Goal: Task Accomplishment & Management: Use online tool/utility

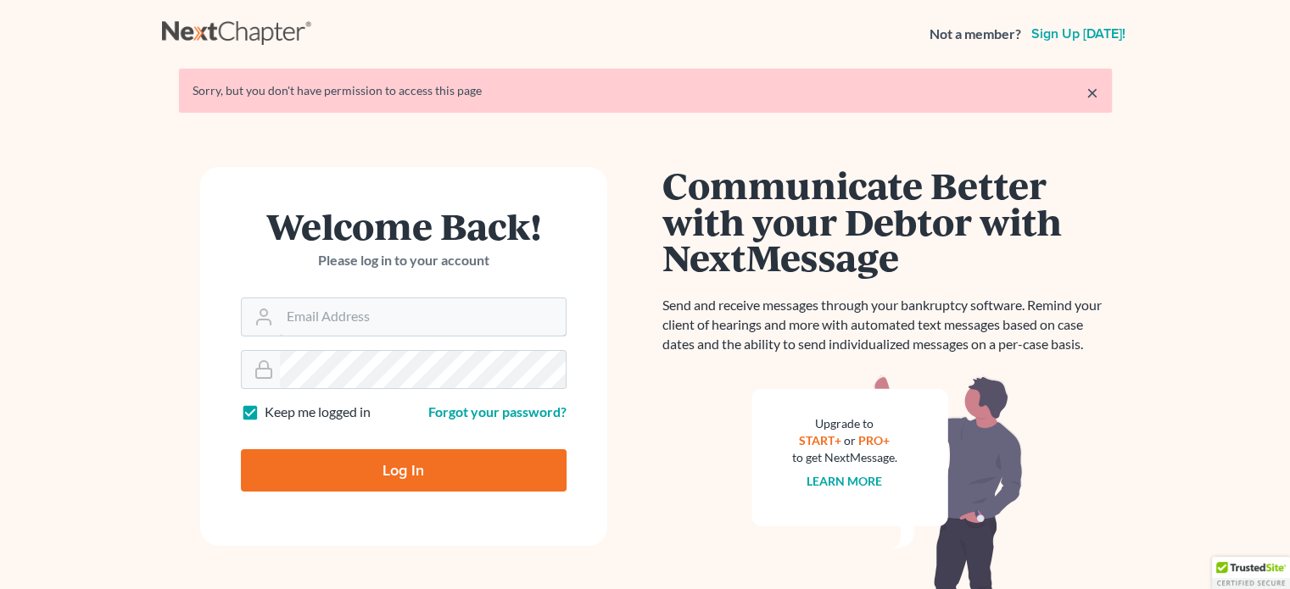
type input "[PERSON_NAME][EMAIL_ADDRESS][DOMAIN_NAME]"
click at [394, 461] on input "Log In" at bounding box center [404, 470] width 326 height 42
type input "Thinking..."
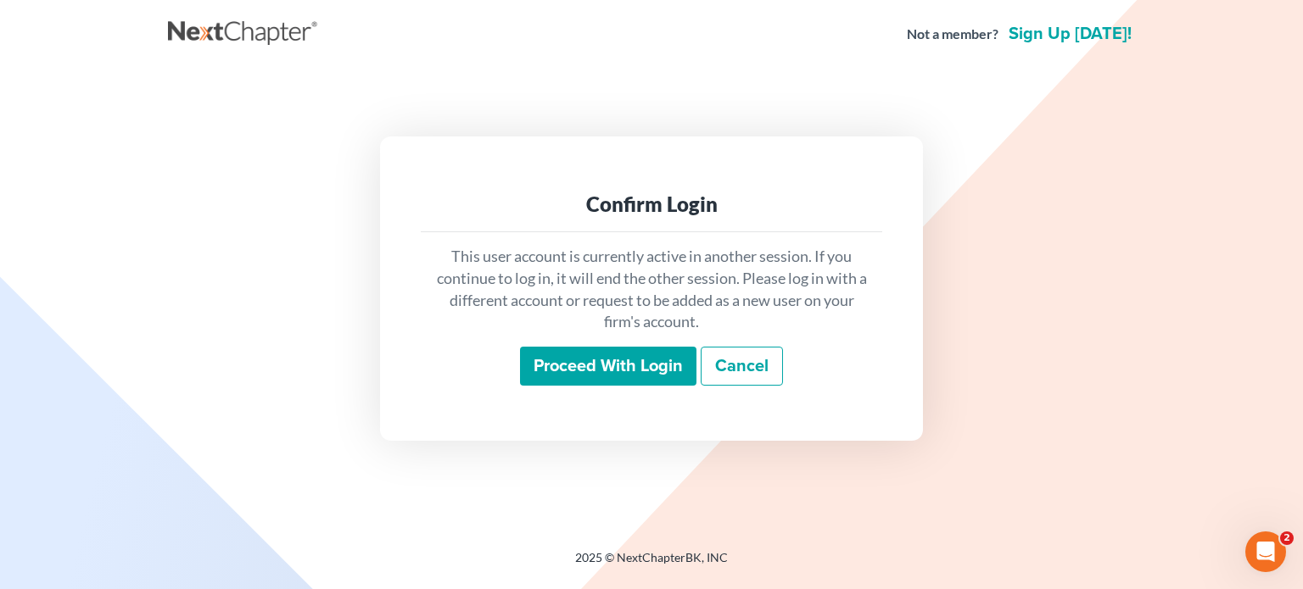
click at [587, 368] on input "Proceed with login" at bounding box center [608, 366] width 176 height 39
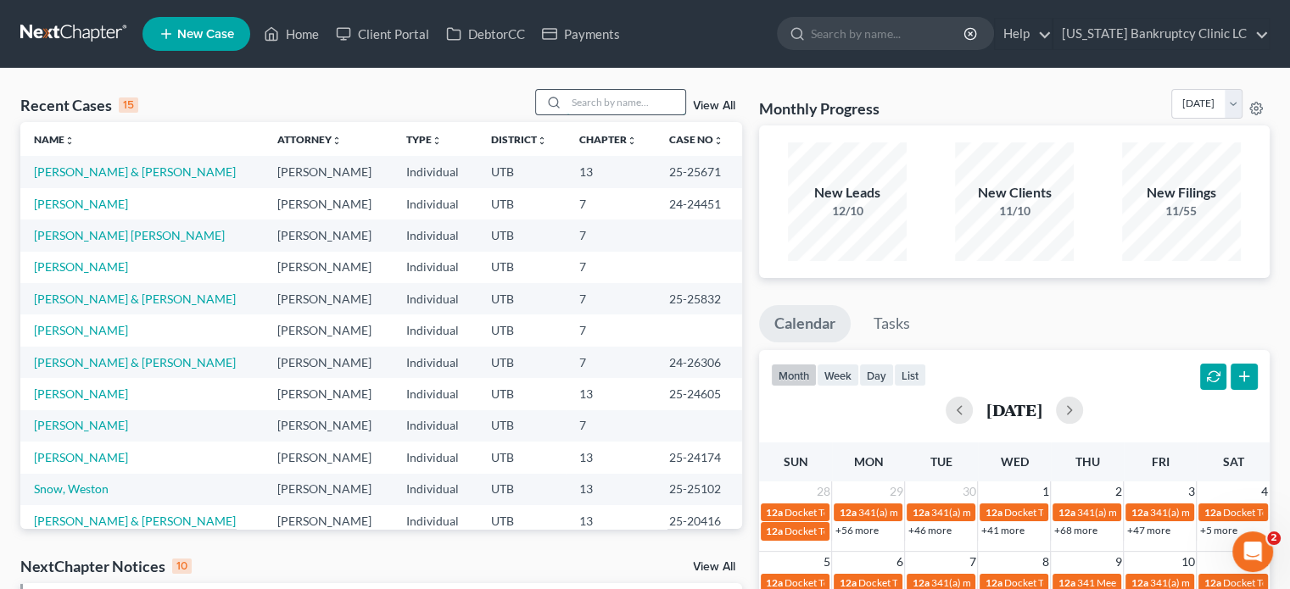
click at [587, 103] on input "search" at bounding box center [626, 102] width 119 height 25
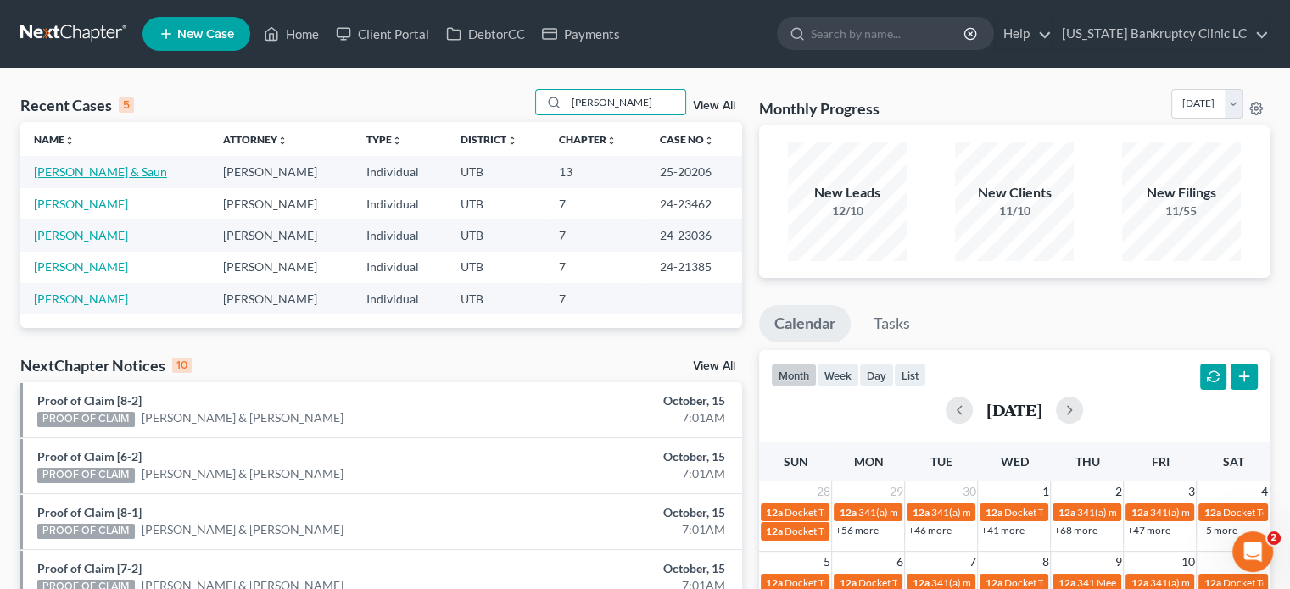
type input "[PERSON_NAME]"
click at [92, 175] on link "[PERSON_NAME] & Saun" at bounding box center [100, 172] width 133 height 14
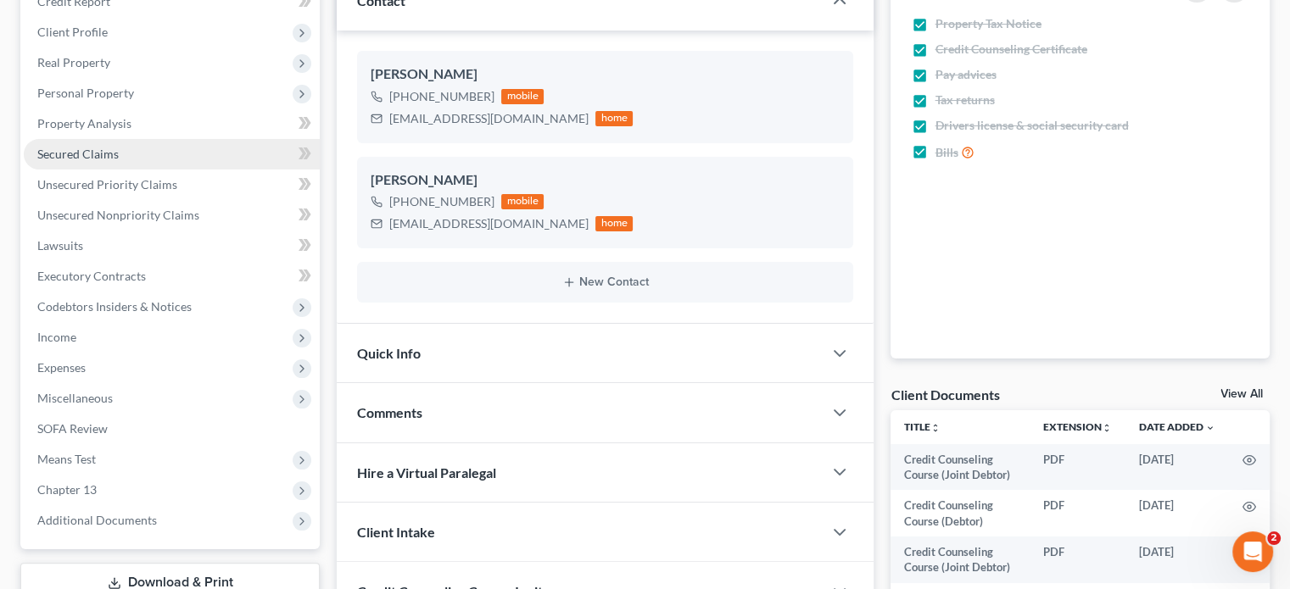
scroll to position [339, 0]
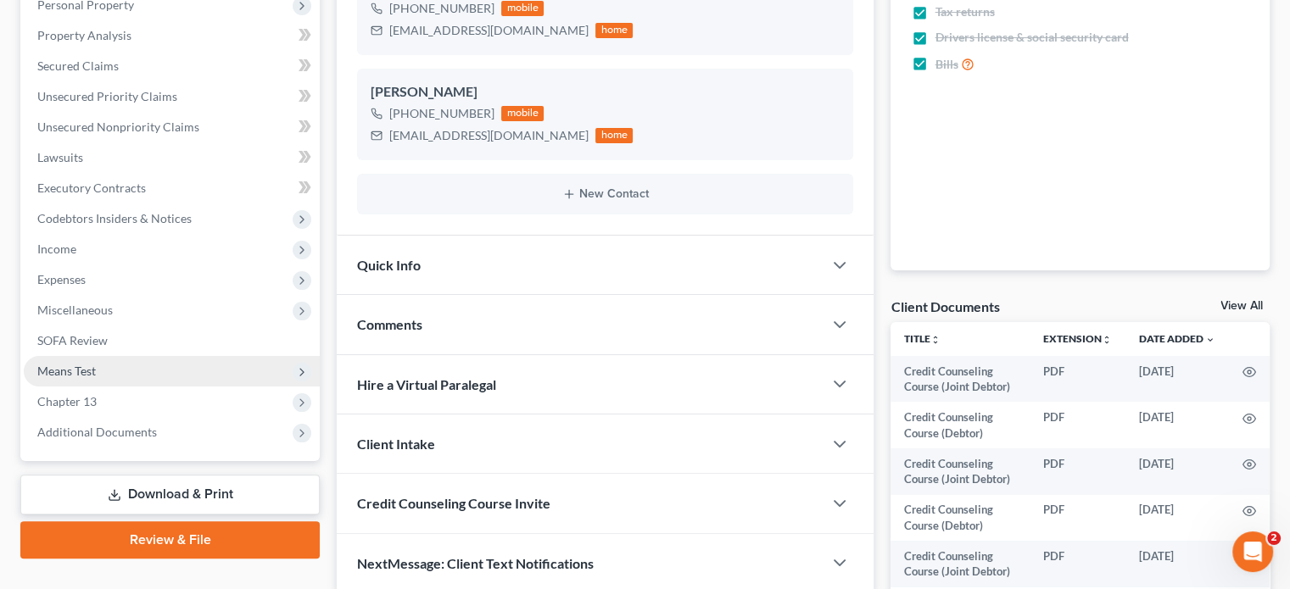
click at [126, 370] on span "Means Test" at bounding box center [172, 371] width 296 height 31
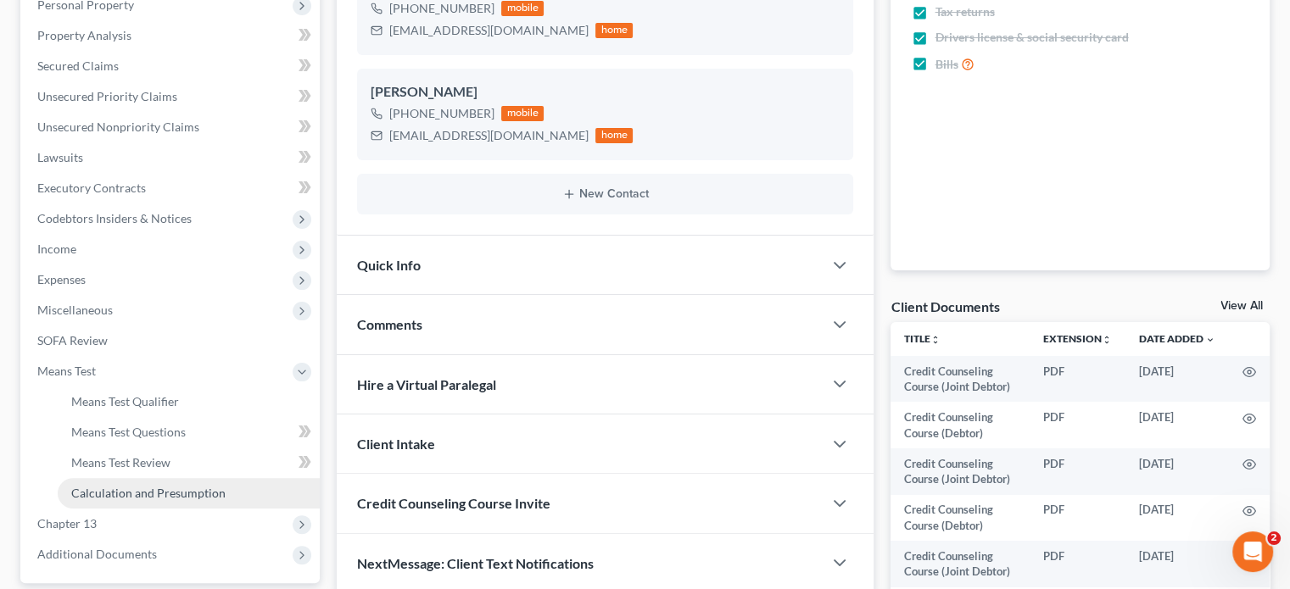
click at [98, 494] on span "Calculation and Presumption" at bounding box center [148, 493] width 154 height 14
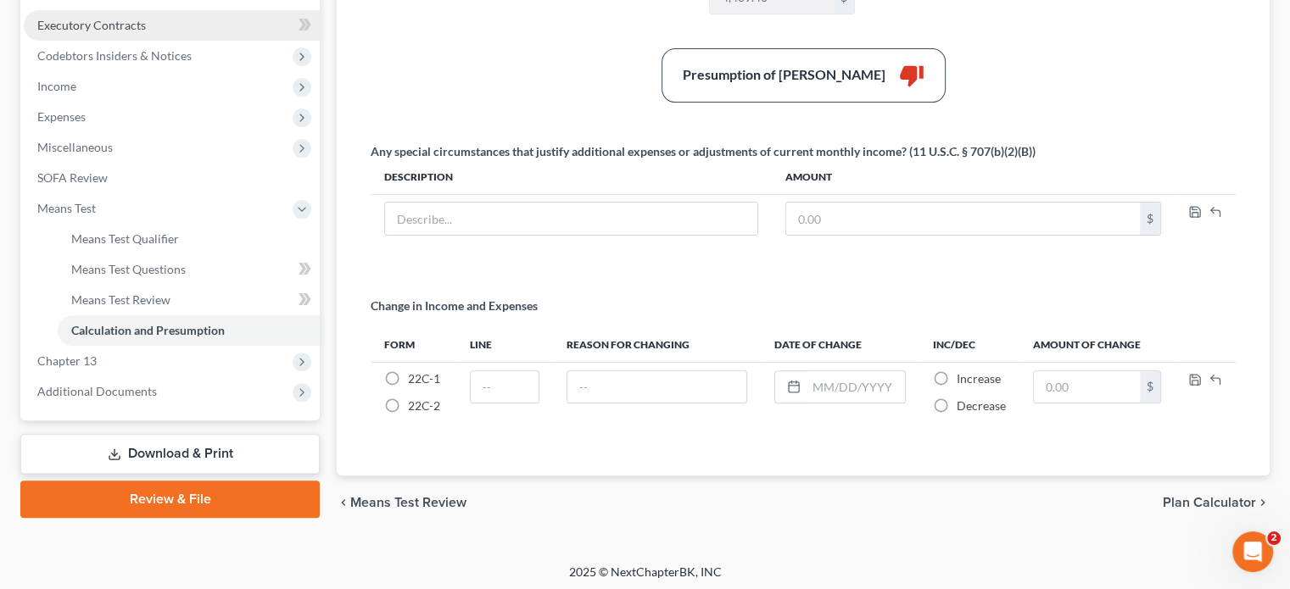
scroll to position [504, 0]
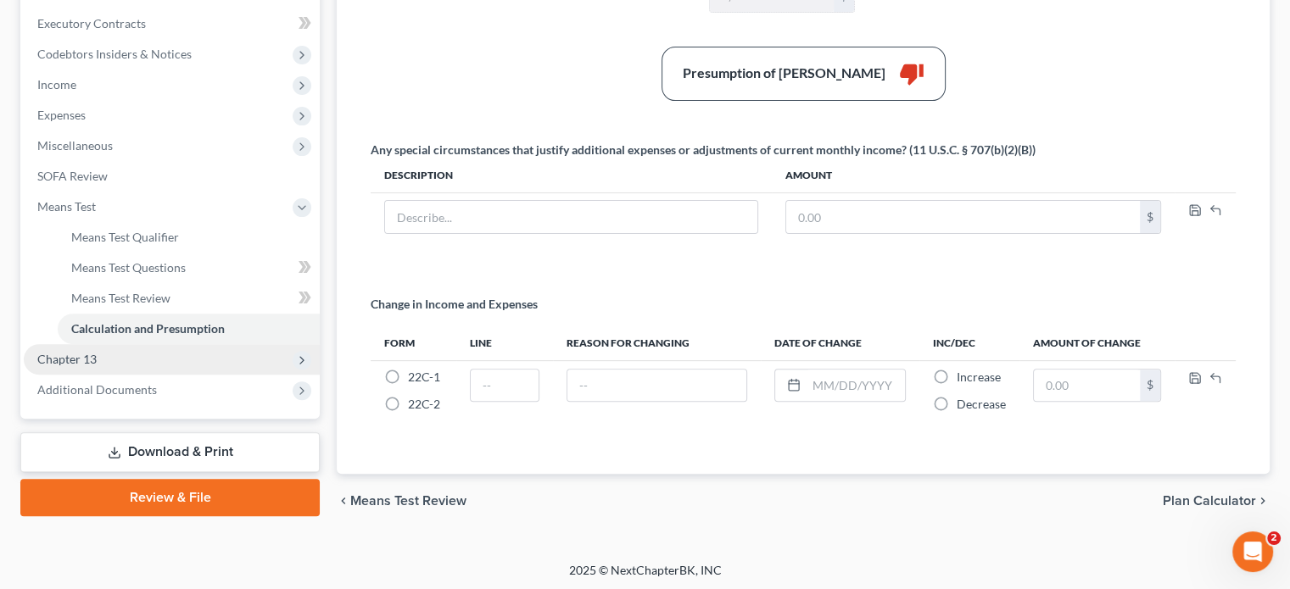
click at [208, 366] on span "Chapter 13" at bounding box center [172, 359] width 296 height 31
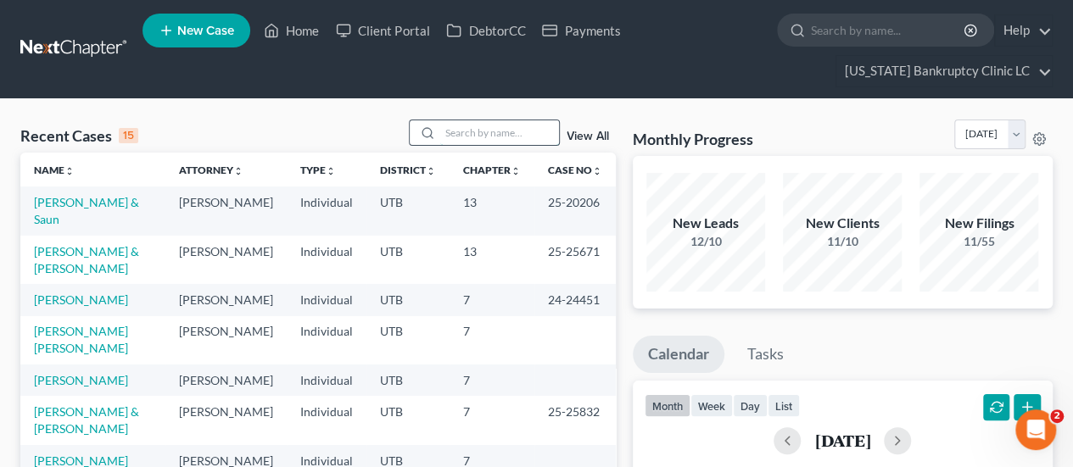
click at [500, 131] on input "search" at bounding box center [499, 132] width 119 height 25
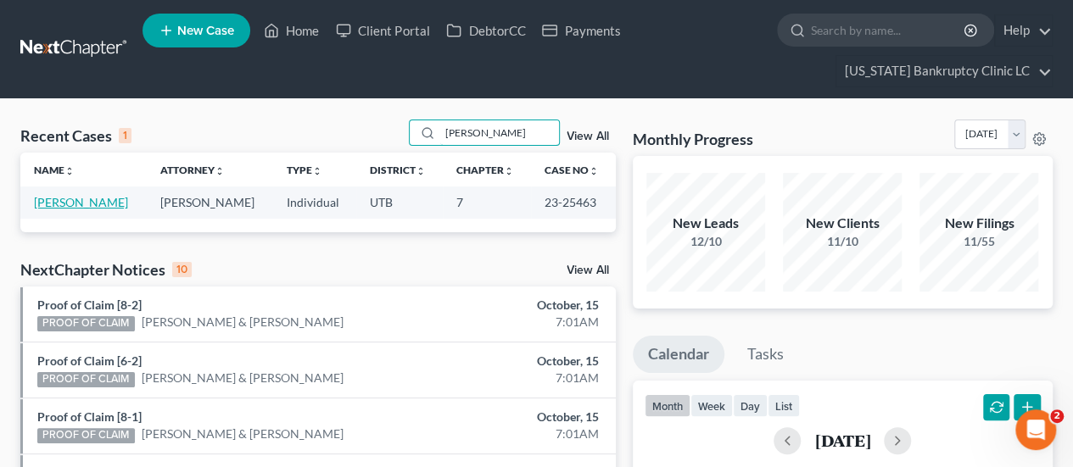
type input "nugent"
click at [68, 204] on link "Nugent, Adam" at bounding box center [81, 202] width 94 height 14
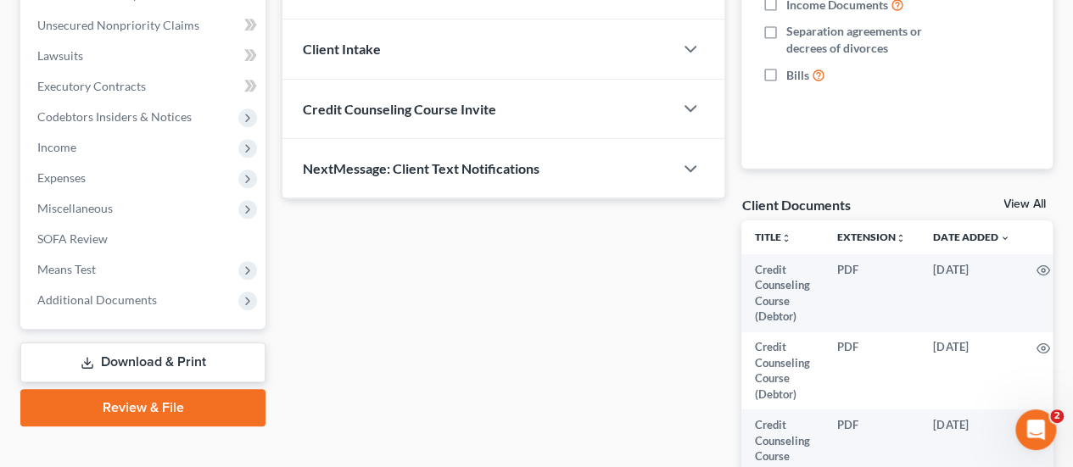
scroll to position [509, 0]
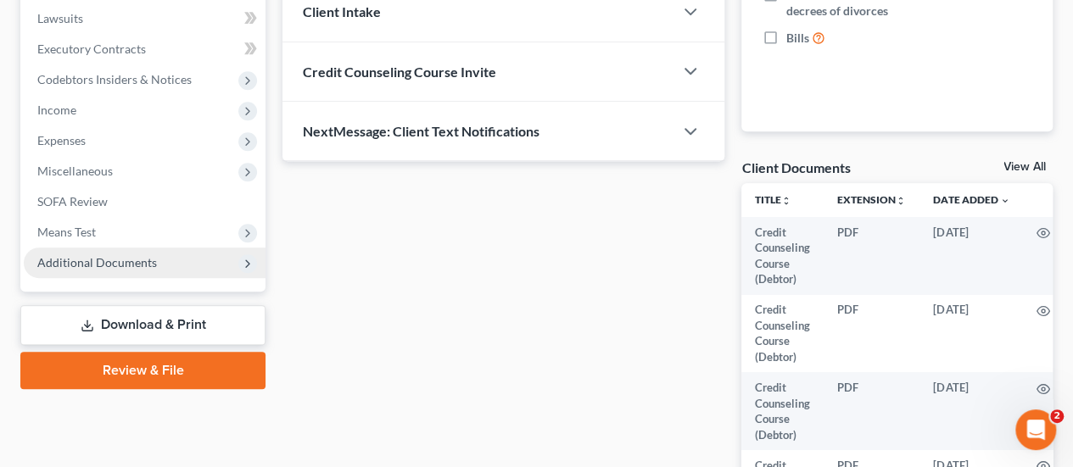
click at [156, 266] on span "Additional Documents" at bounding box center [145, 263] width 242 height 31
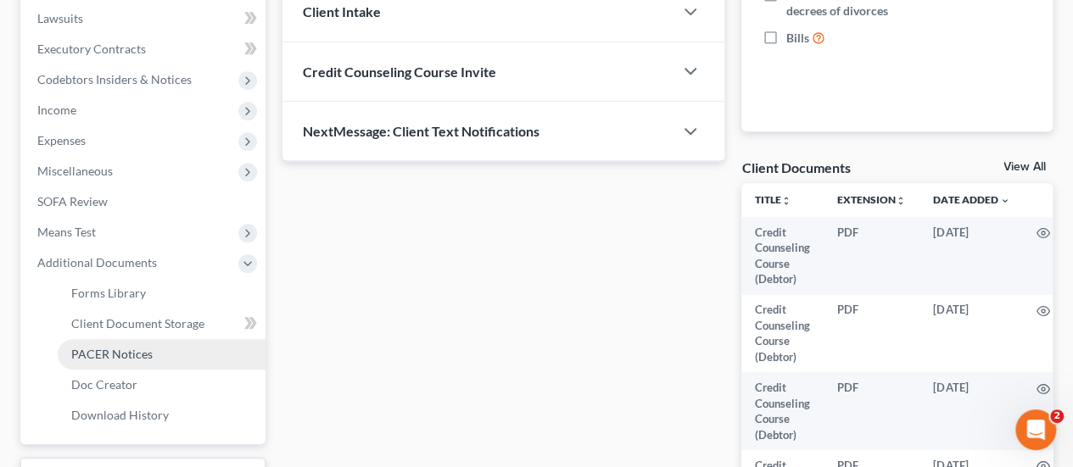
click at [138, 357] on span "PACER Notices" at bounding box center [111, 354] width 81 height 14
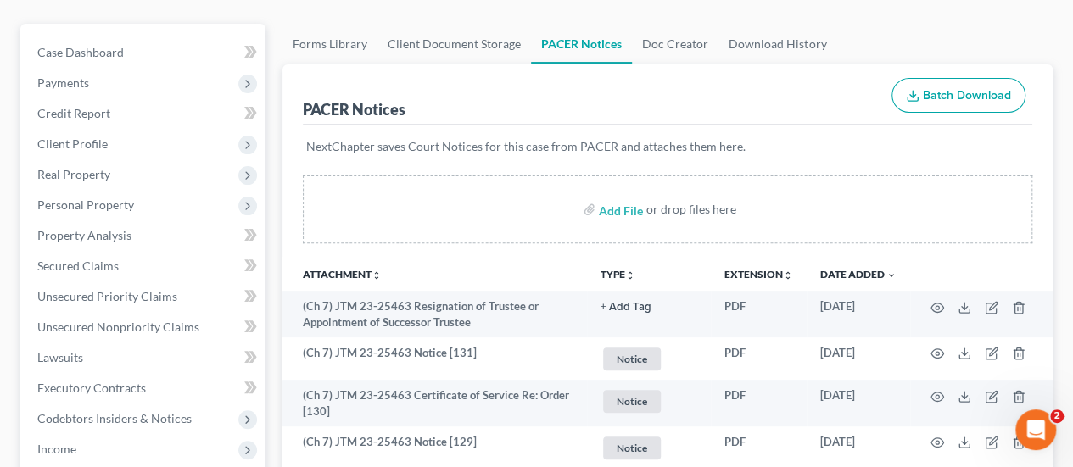
scroll to position [254, 0]
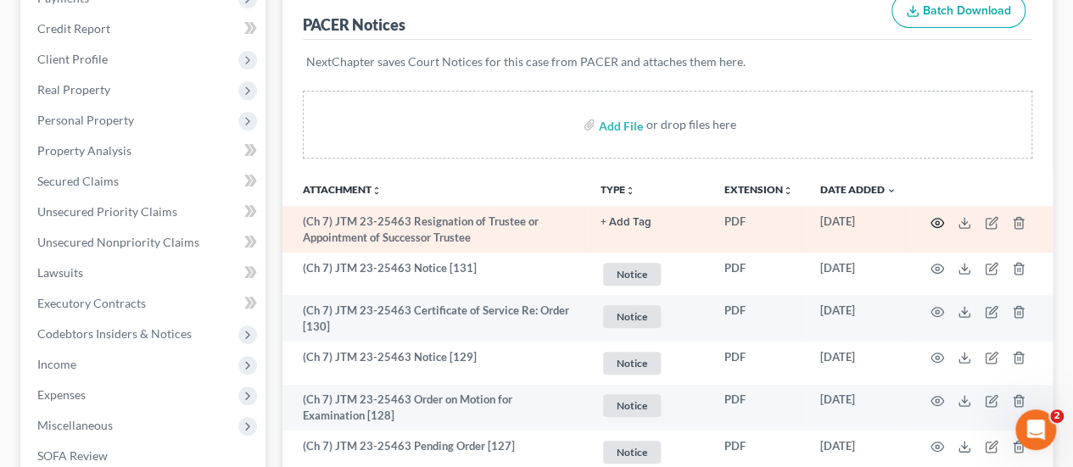
click at [937, 221] on circle "button" at bounding box center [936, 222] width 3 height 3
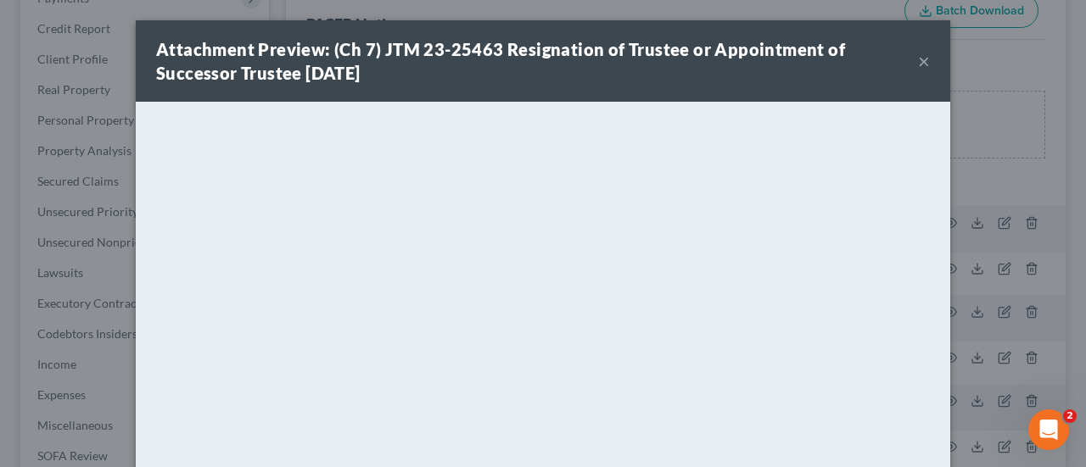
click at [918, 61] on button "×" at bounding box center [924, 61] width 12 height 20
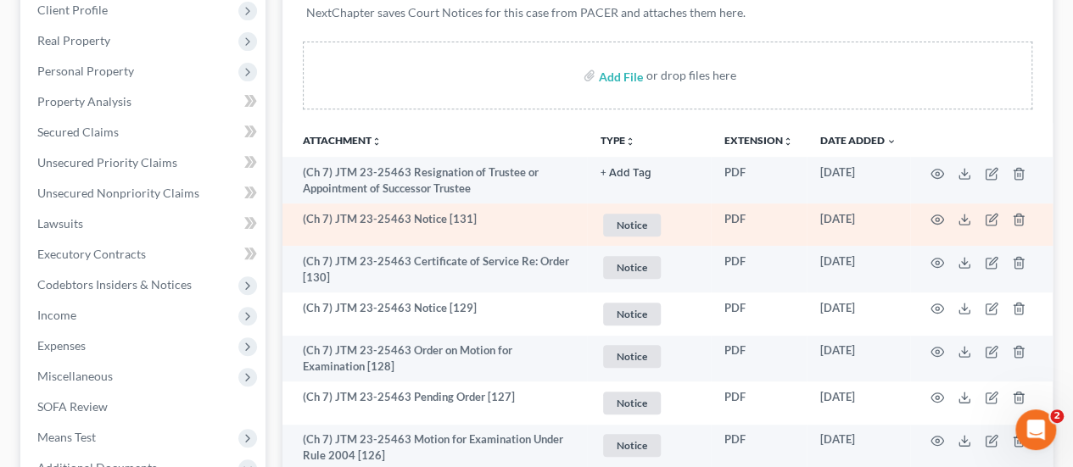
scroll to position [339, 0]
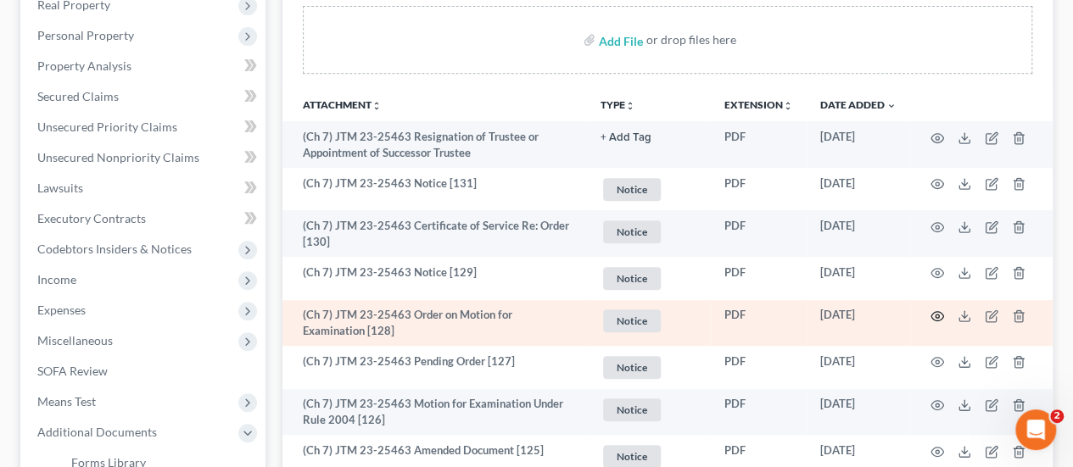
click at [938, 311] on icon "button" at bounding box center [937, 317] width 14 height 14
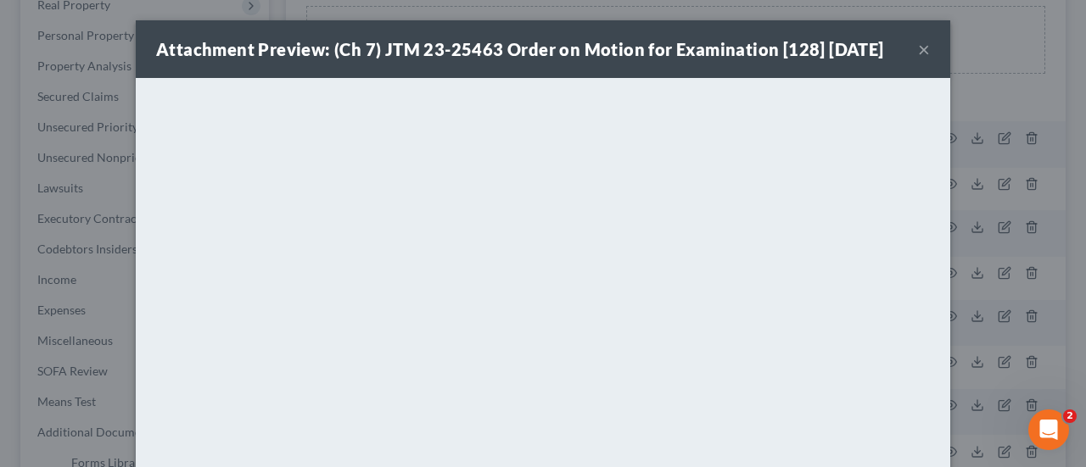
click at [918, 50] on button "×" at bounding box center [924, 49] width 12 height 20
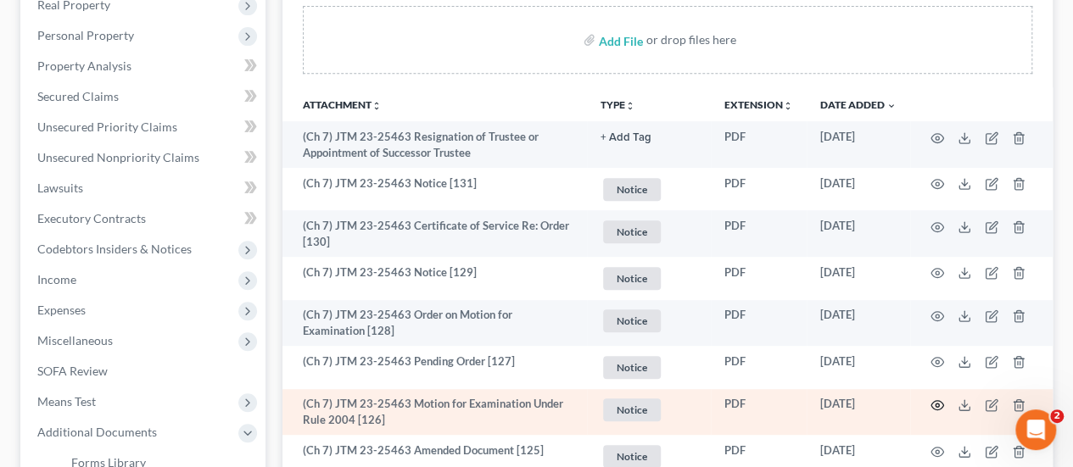
click at [938, 405] on circle "button" at bounding box center [936, 405] width 3 height 3
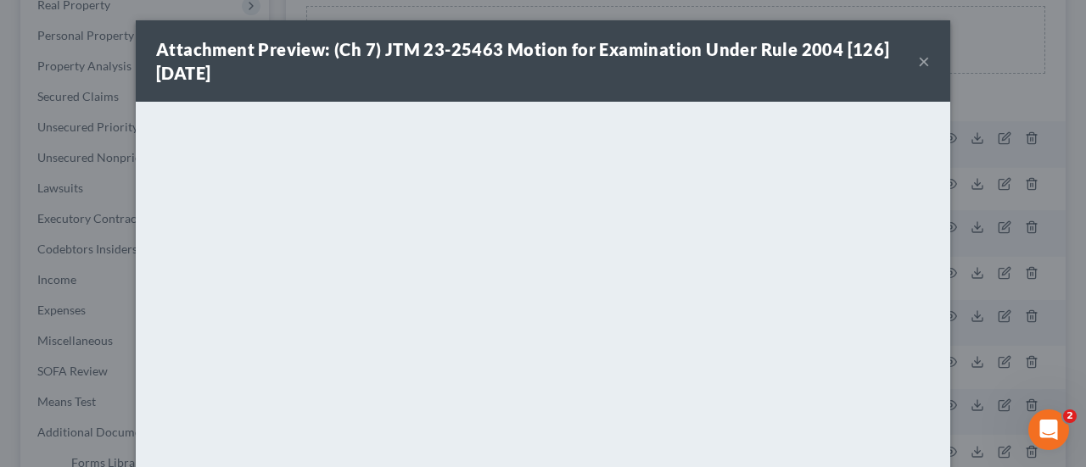
click at [918, 63] on button "×" at bounding box center [924, 61] width 12 height 20
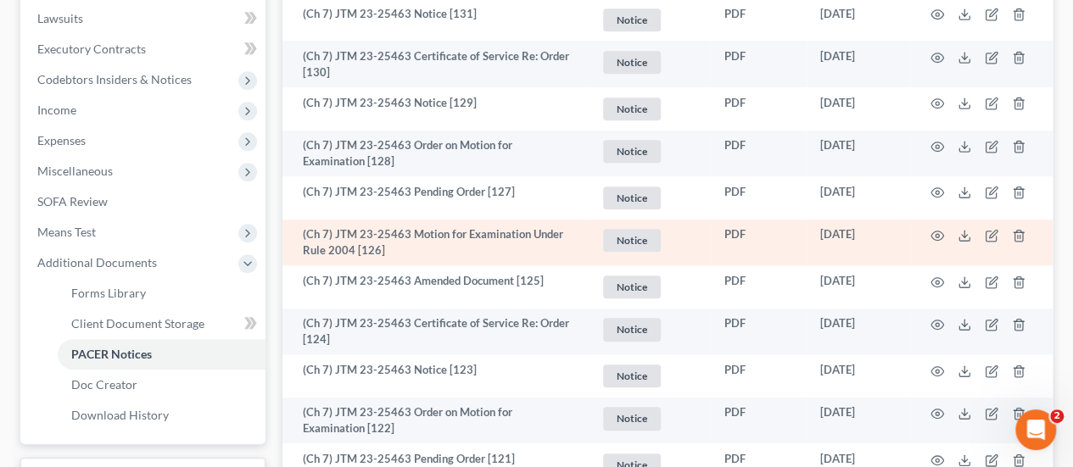
scroll to position [594, 0]
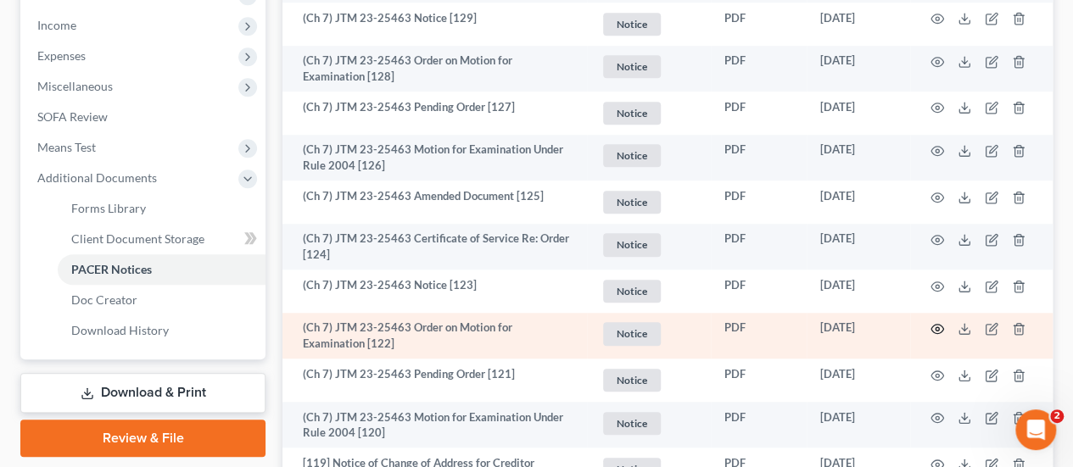
click at [937, 327] on icon "button" at bounding box center [937, 329] width 14 height 14
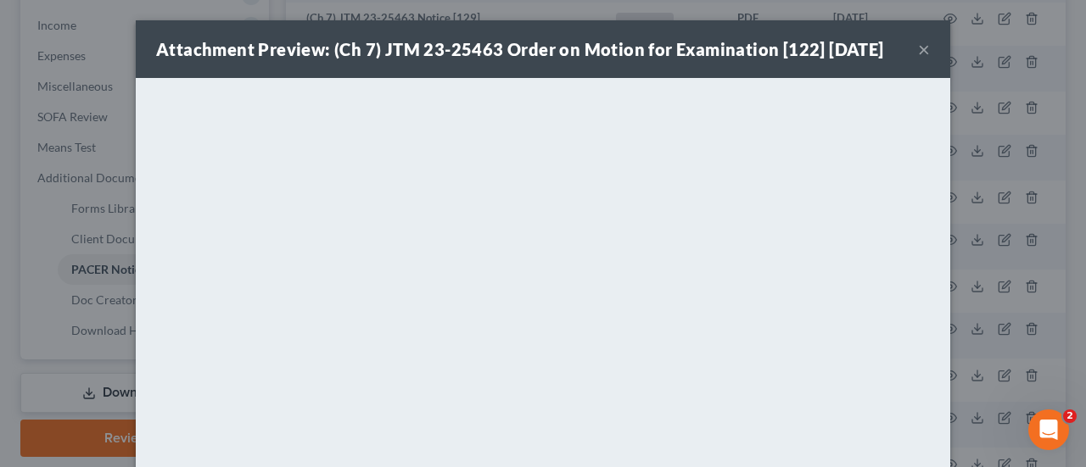
click at [918, 50] on button "×" at bounding box center [924, 49] width 12 height 20
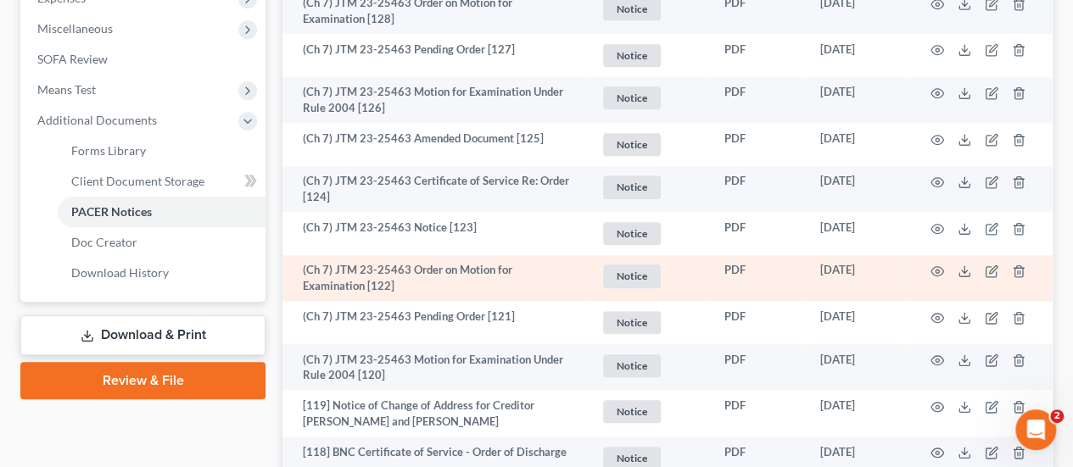
scroll to position [678, 0]
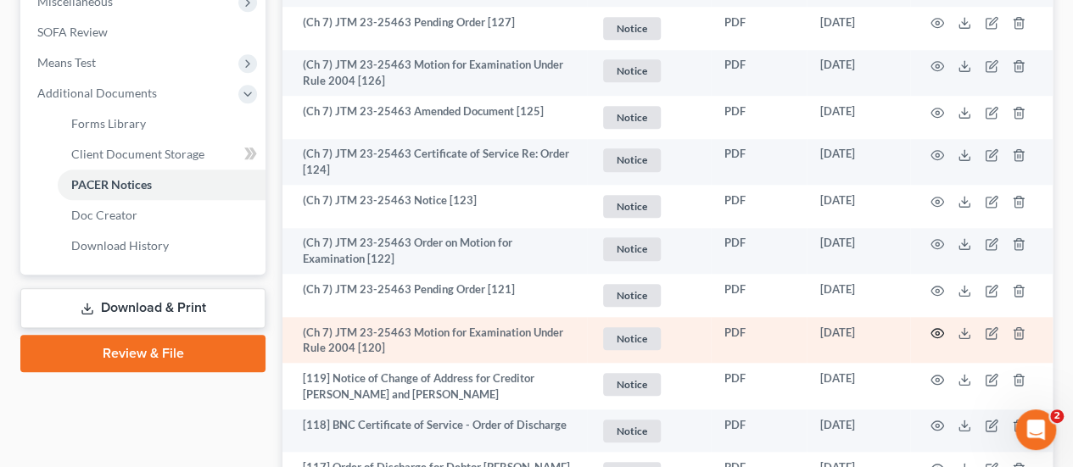
click at [935, 332] on circle "button" at bounding box center [936, 333] width 3 height 3
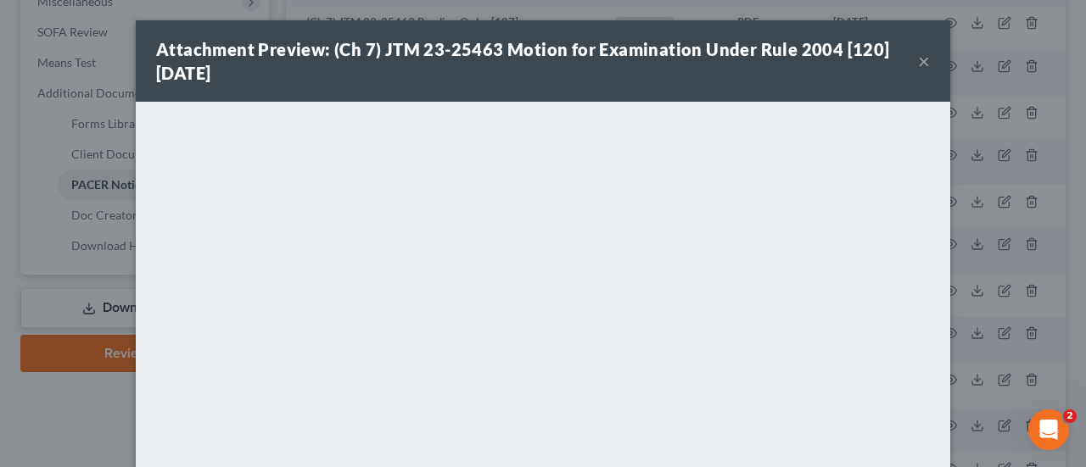
click at [918, 61] on button "×" at bounding box center [924, 61] width 12 height 20
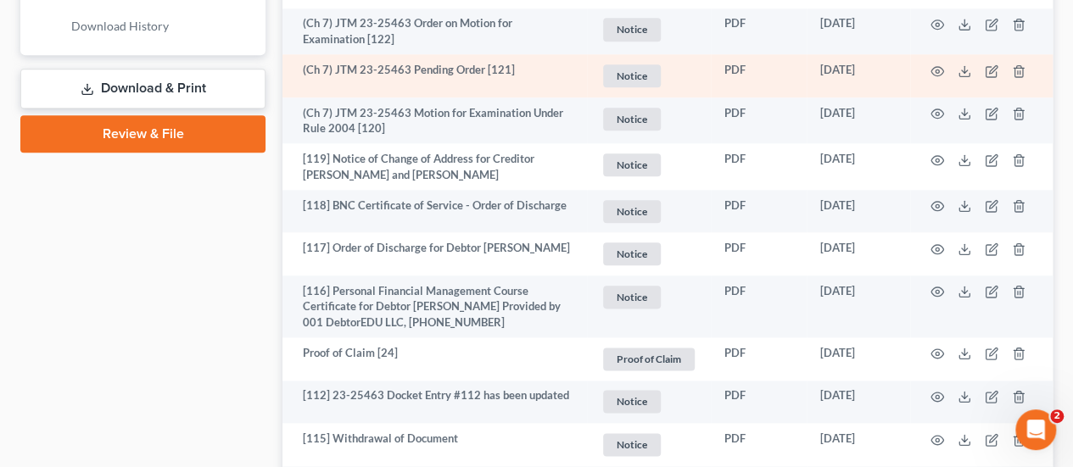
scroll to position [933, 0]
